Goal: Use online tool/utility: Utilize a website feature to perform a specific function

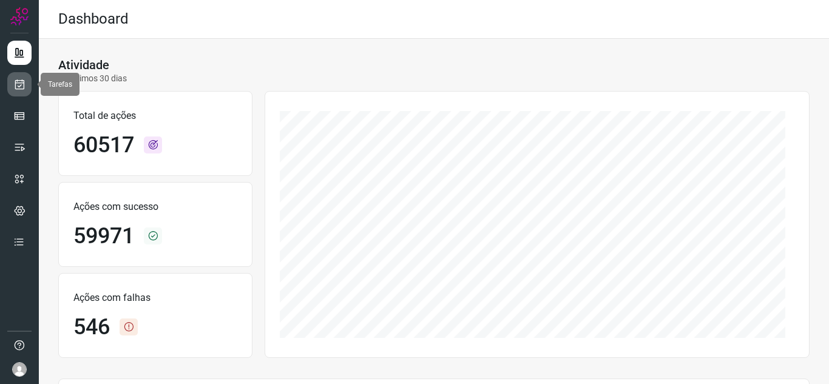
drag, startPoint x: 0, startPoint y: 0, endPoint x: 16, endPoint y: 87, distance: 88.2
click at [16, 87] on icon at bounding box center [19, 84] width 13 height 12
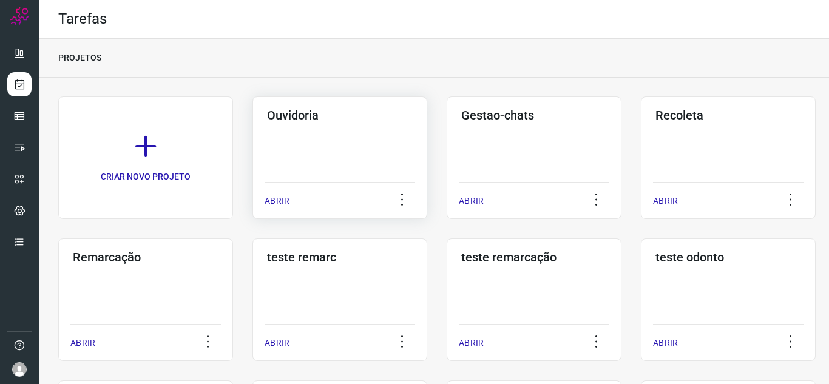
click at [284, 201] on p "ABRIR" at bounding box center [276, 201] width 25 height 13
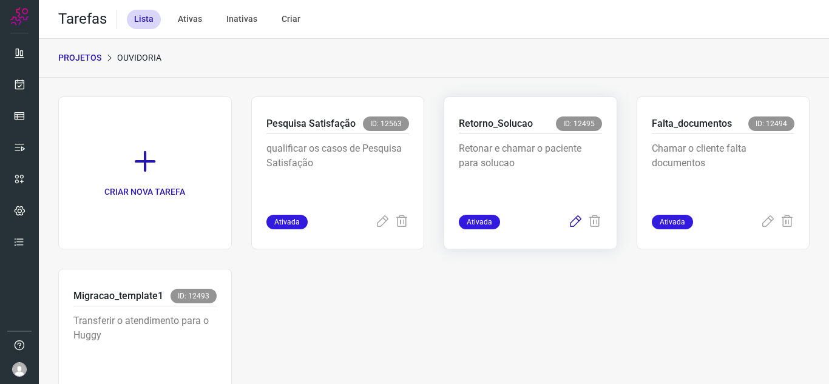
click at [569, 219] on icon at bounding box center [575, 222] width 15 height 15
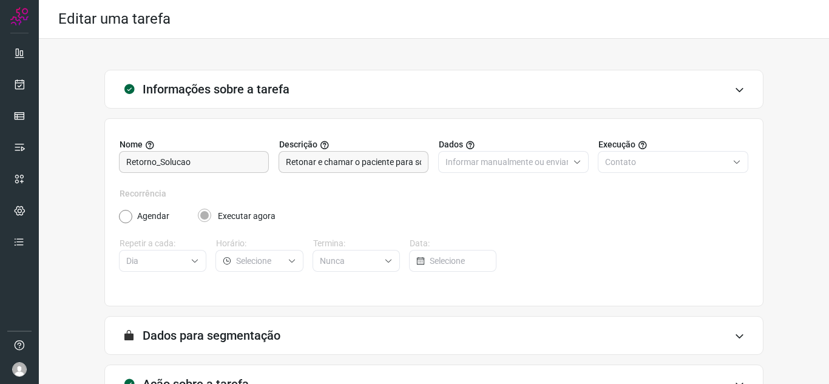
scroll to position [90, 0]
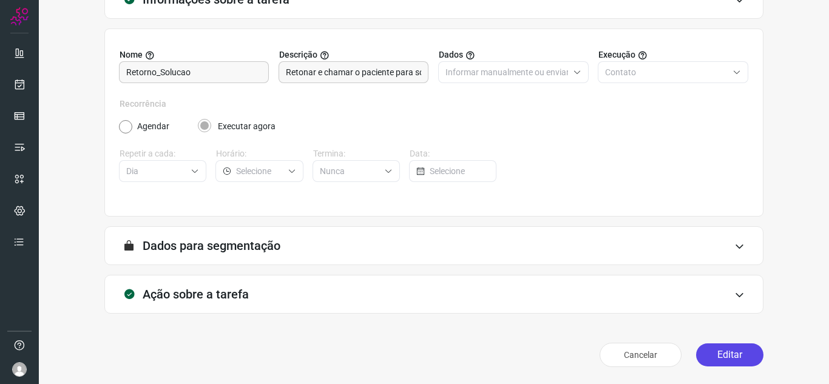
click at [710, 348] on button "Editar" at bounding box center [729, 354] width 67 height 23
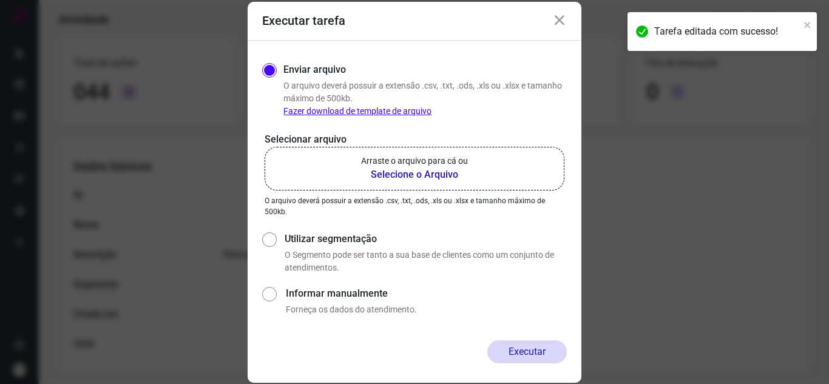
click at [472, 153] on label "Arraste o arquivo para cá ou Selecione o Arquivo" at bounding box center [414, 169] width 300 height 44
click at [0, 0] on input "Arraste o arquivo para cá ou Selecione o Arquivo" at bounding box center [0, 0] width 0 height 0
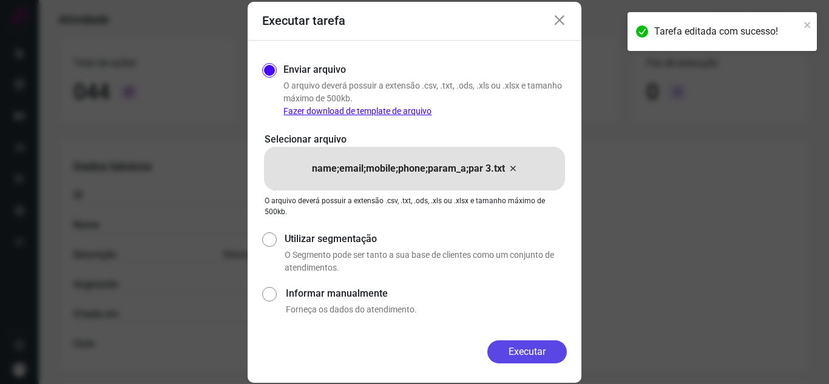
click at [533, 347] on button "Executar" at bounding box center [526, 351] width 79 height 23
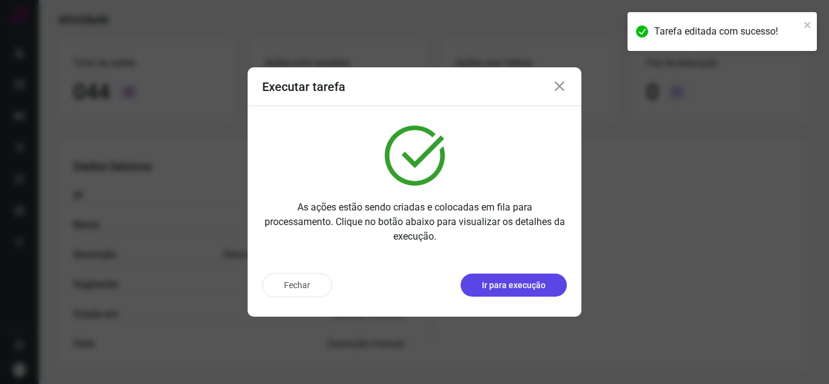
click at [555, 290] on button "Ir para execução" at bounding box center [513, 285] width 106 height 23
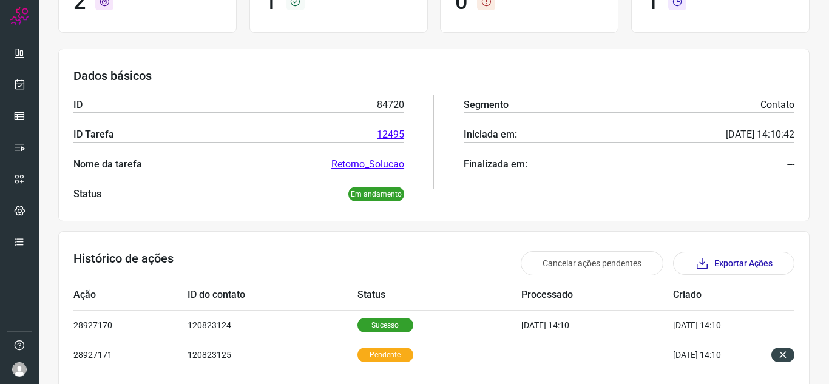
scroll to position [177, 0]
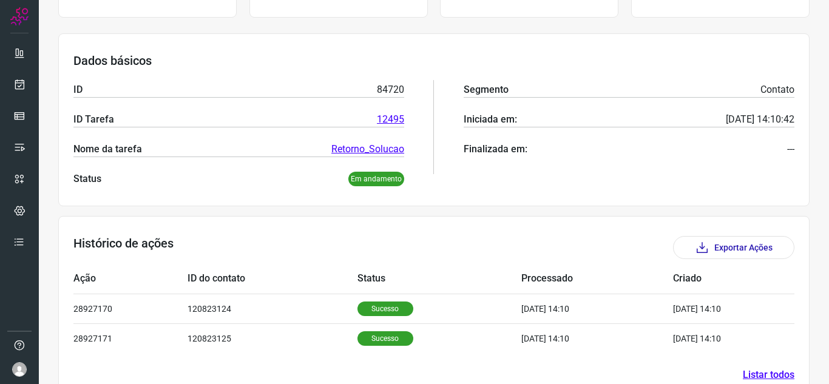
scroll to position [176, 0]
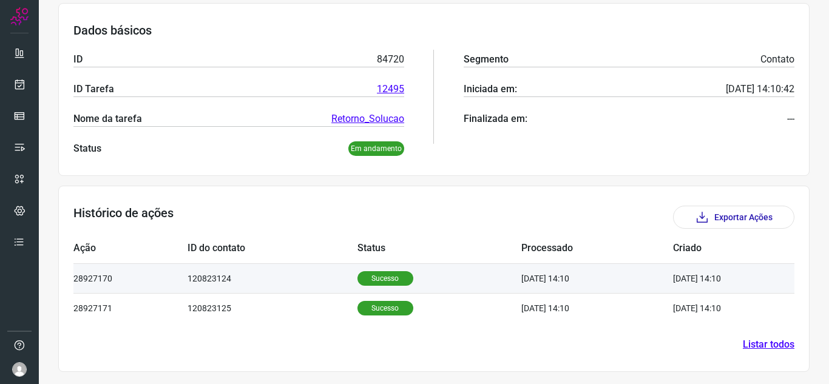
click at [557, 265] on td "[DATE] 14:10" at bounding box center [597, 278] width 152 height 30
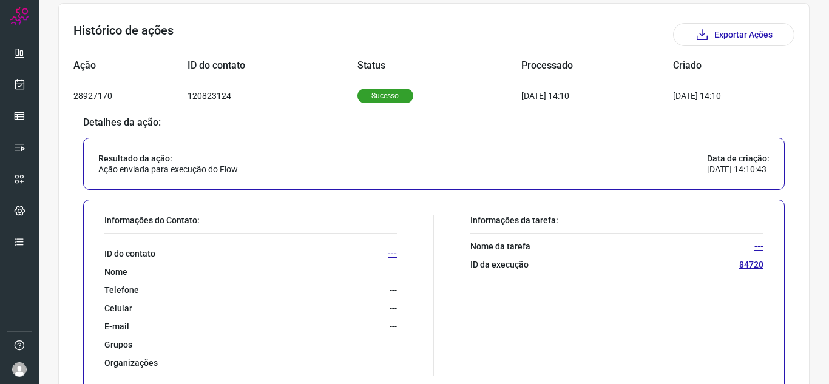
scroll to position [346, 0]
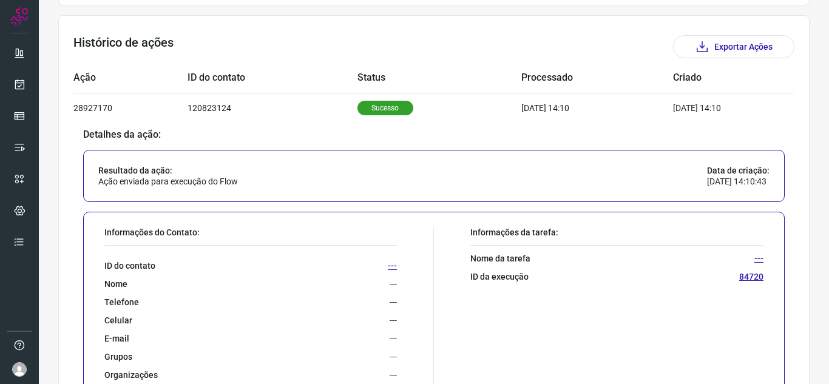
click at [589, 166] on div "Resultado da ação: Ação enviada para execução do Flow Data de criação: [DATE] 1…" at bounding box center [433, 176] width 701 height 52
click at [754, 257] on p "---" at bounding box center [758, 258] width 9 height 11
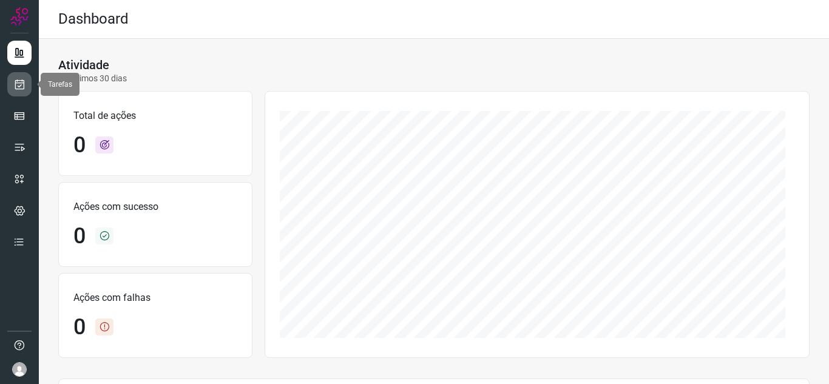
click at [25, 94] on link at bounding box center [19, 84] width 24 height 24
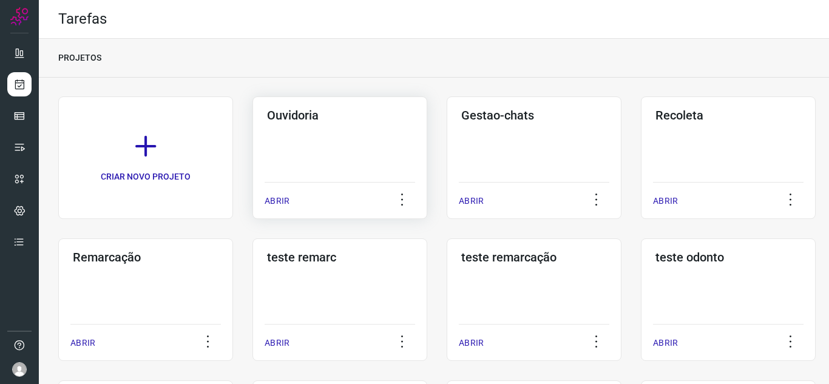
click at [271, 187] on div "ABRIR" at bounding box center [339, 197] width 150 height 30
drag, startPoint x: 270, startPoint y: 177, endPoint x: 278, endPoint y: 198, distance: 23.4
click at [278, 198] on div "Ouvidoria ABRIR" at bounding box center [339, 157] width 175 height 123
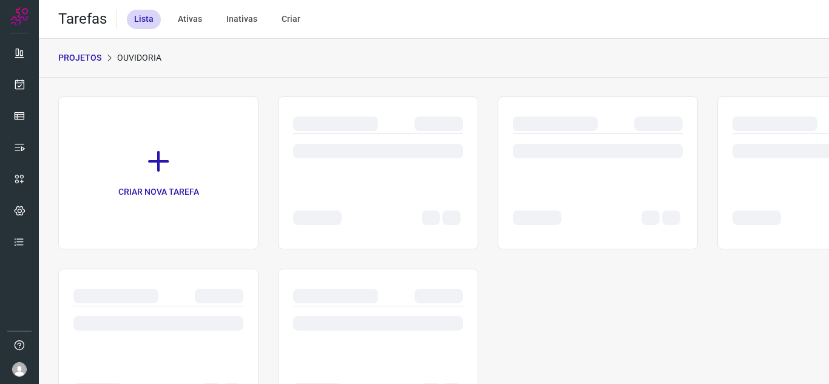
click at [278, 200] on div at bounding box center [378, 172] width 200 height 153
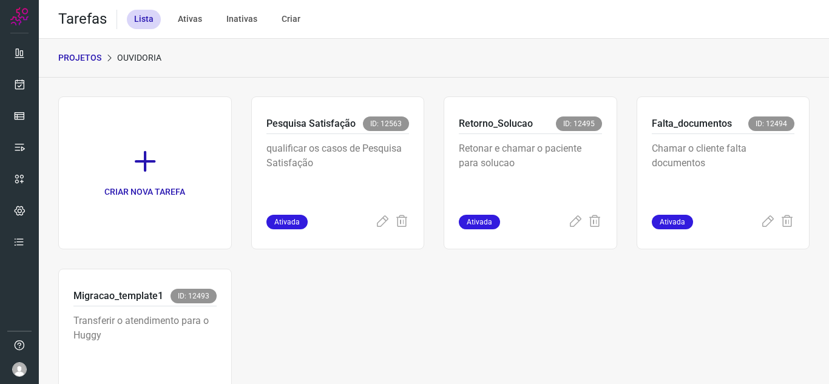
drag, startPoint x: 315, startPoint y: 337, endPoint x: 234, endPoint y: 33, distance: 314.1
click at [315, 334] on div "CRIAR NOVA TAREFA Pesquisa Satisfação ID: 12563 qualificar os casos de Pesquisa…" at bounding box center [433, 258] width 751 height 325
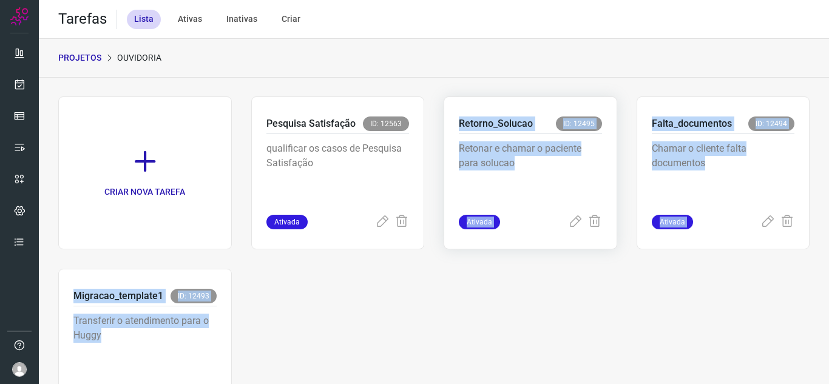
drag, startPoint x: 482, startPoint y: 81, endPoint x: 519, endPoint y: 116, distance: 51.5
click at [483, 81] on div "CRIAR NOVA TAREFA Pesquisa Satisfação ID: 12563 qualificar os casos de Pesquisa…" at bounding box center [434, 265] width 790 height 374
click at [560, 238] on div "Retorno_Solucao ID: 12495 Retonar e chamar o paciente para solucao Ativada" at bounding box center [529, 172] width 173 height 153
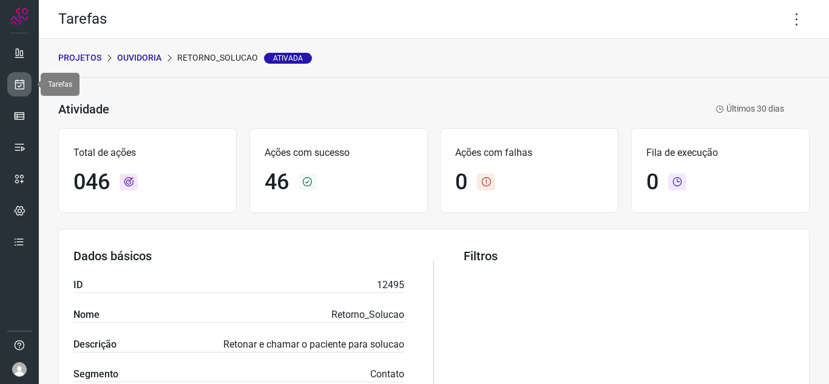
click at [24, 86] on icon at bounding box center [19, 84] width 13 height 12
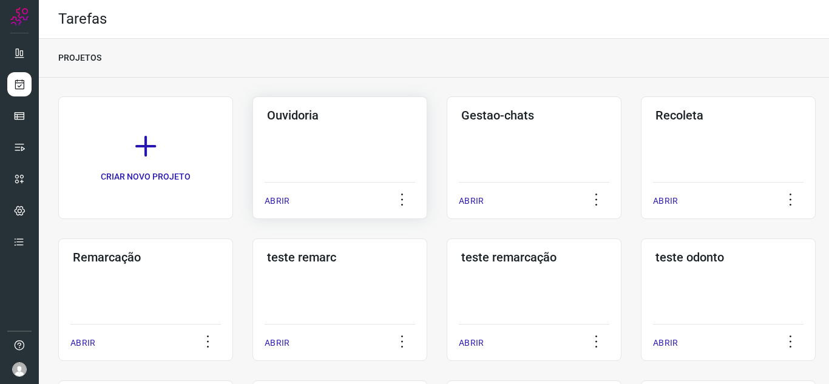
click at [294, 202] on div "ABRIR" at bounding box center [339, 197] width 150 height 30
click at [255, 198] on div "Ouvidoria ABRIR" at bounding box center [339, 157] width 175 height 123
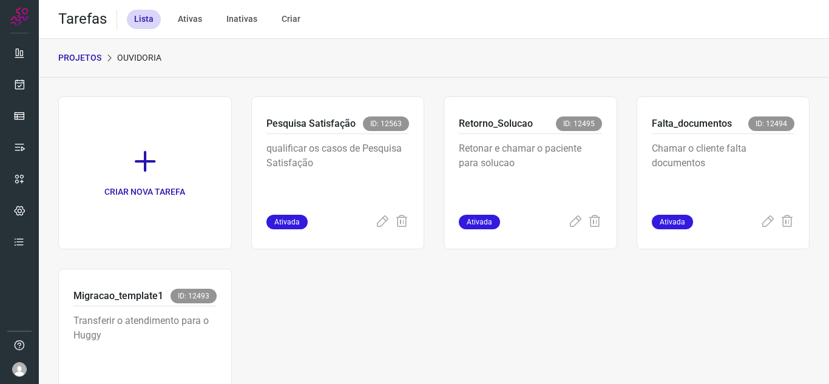
drag, startPoint x: 153, startPoint y: 412, endPoint x: 0, endPoint y: 412, distance: 152.9
drag, startPoint x: 0, startPoint y: 412, endPoint x: 431, endPoint y: 112, distance: 525.0
click at [428, 113] on div "CRIAR NOVA TAREFA Pesquisa Satisfação ID: 12563 qualificar os casos de Pesquisa…" at bounding box center [433, 258] width 751 height 325
click at [570, 220] on icon at bounding box center [575, 222] width 15 height 15
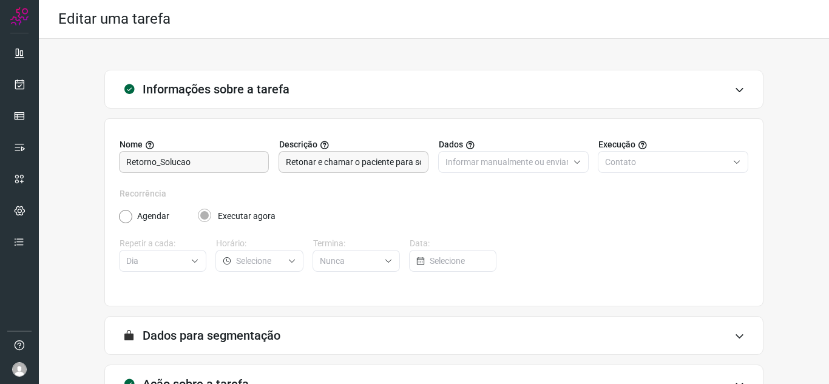
scroll to position [90, 0]
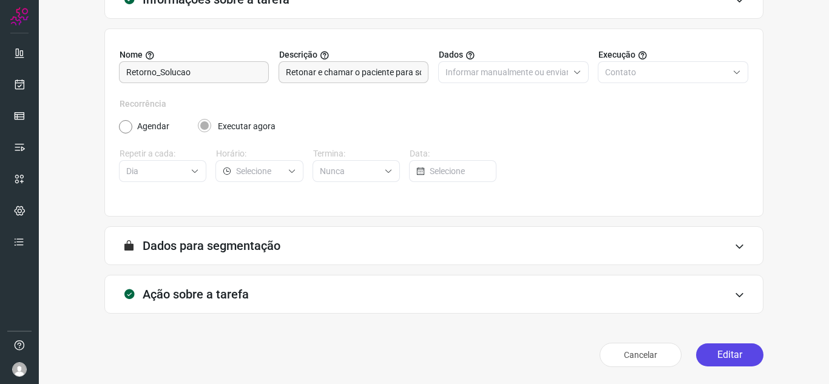
click at [699, 352] on button "Editar" at bounding box center [729, 354] width 67 height 23
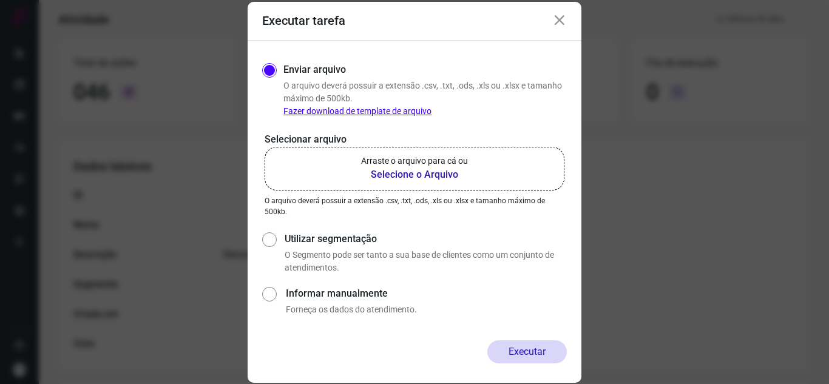
click at [394, 169] on b "Selecione o Arquivo" at bounding box center [414, 174] width 107 height 15
click at [0, 0] on input "Arraste o arquivo para cá ou Selecione o Arquivo" at bounding box center [0, 0] width 0 height 0
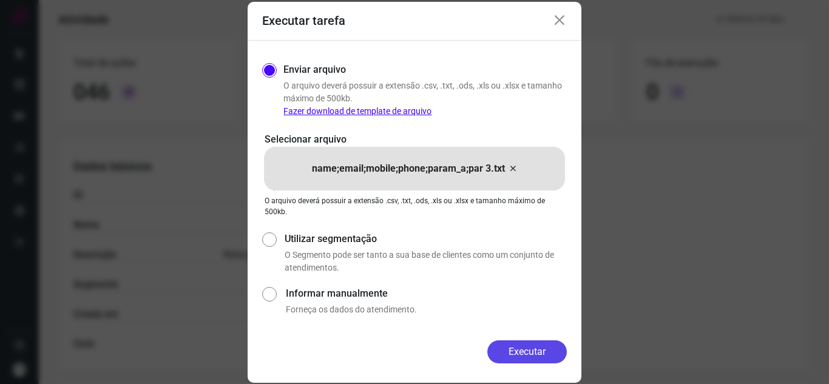
click at [535, 349] on button "Executar" at bounding box center [526, 351] width 79 height 23
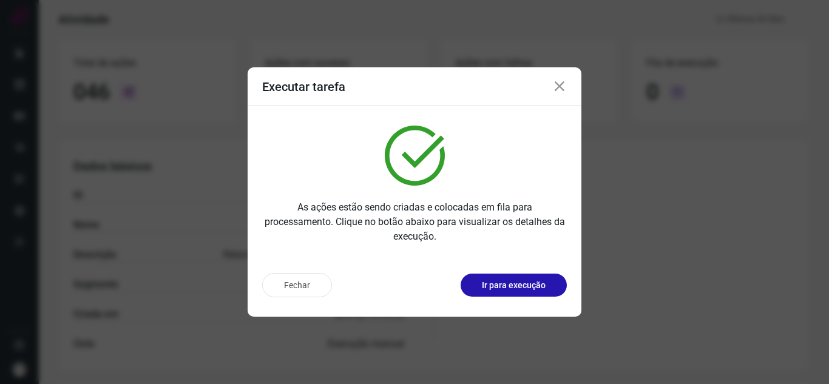
click at [538, 284] on p "Ir para execução" at bounding box center [514, 285] width 64 height 13
